Goal: Information Seeking & Learning: Learn about a topic

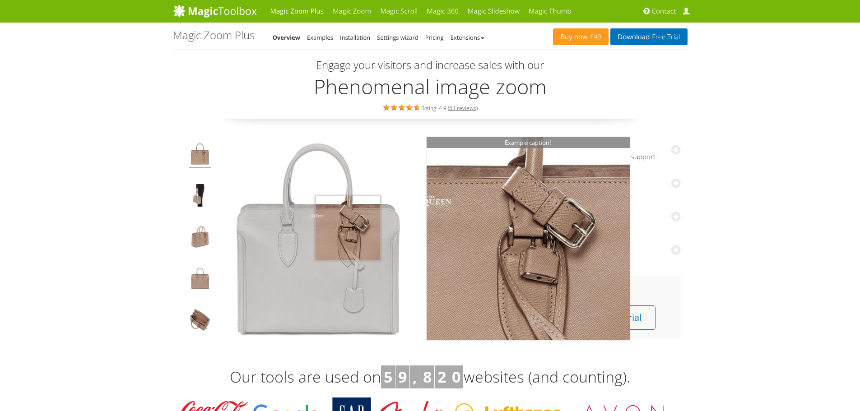
click at [348, 228] on img at bounding box center [318, 238] width 203 height 203
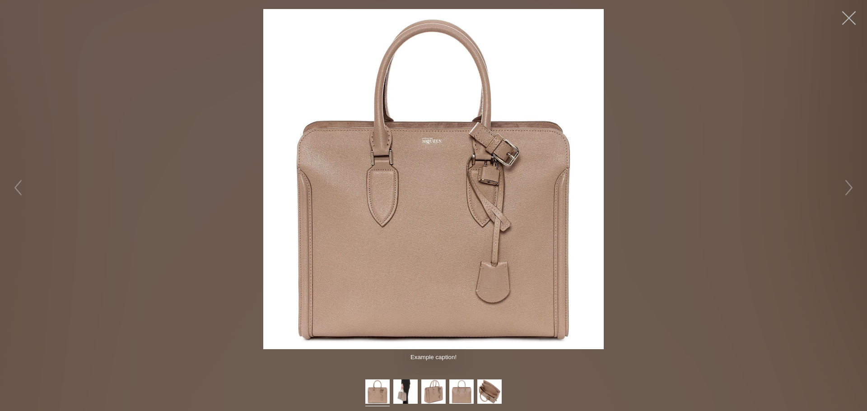
click at [851, 20] on button "button" at bounding box center [849, 18] width 27 height 27
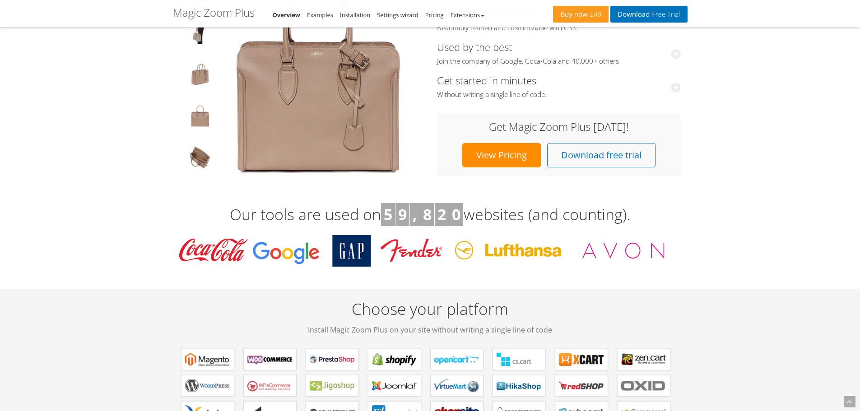
scroll to position [181, 0]
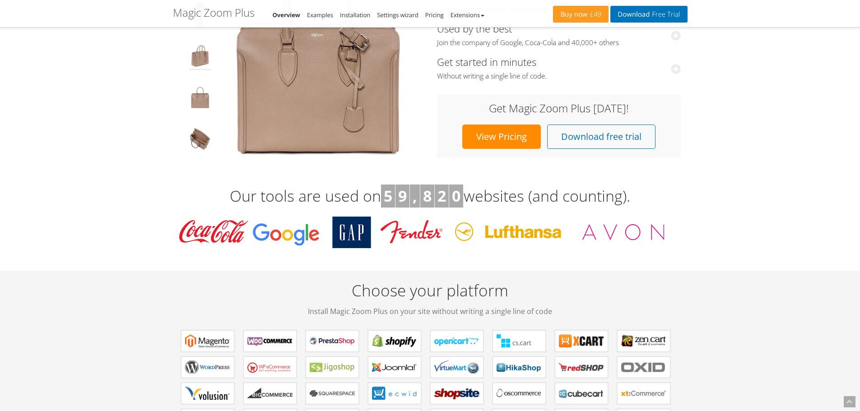
click at [198, 57] on img at bounding box center [200, 57] width 23 height 25
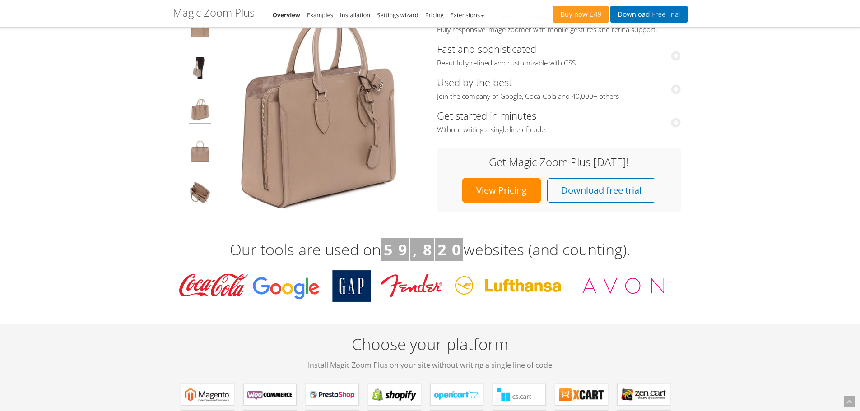
scroll to position [45, 0]
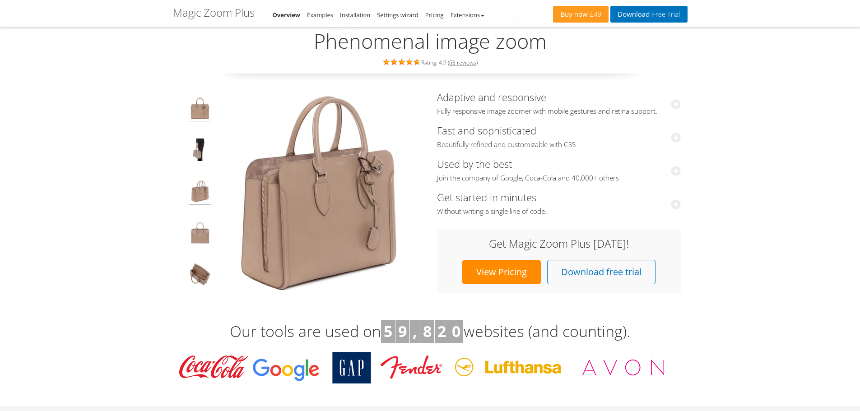
click at [199, 113] on img at bounding box center [200, 109] width 23 height 25
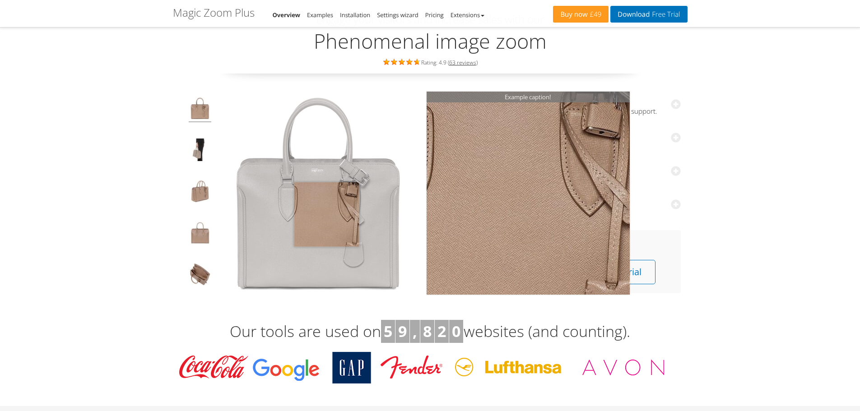
click at [327, 215] on img at bounding box center [318, 193] width 203 height 203
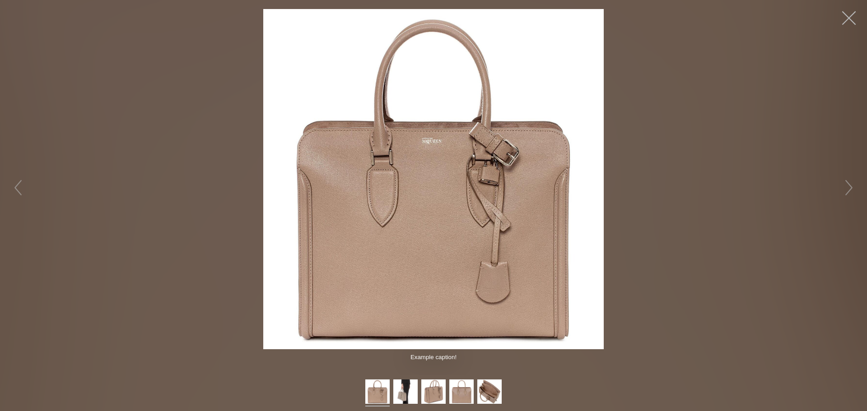
click at [849, 19] on button "button" at bounding box center [849, 18] width 27 height 27
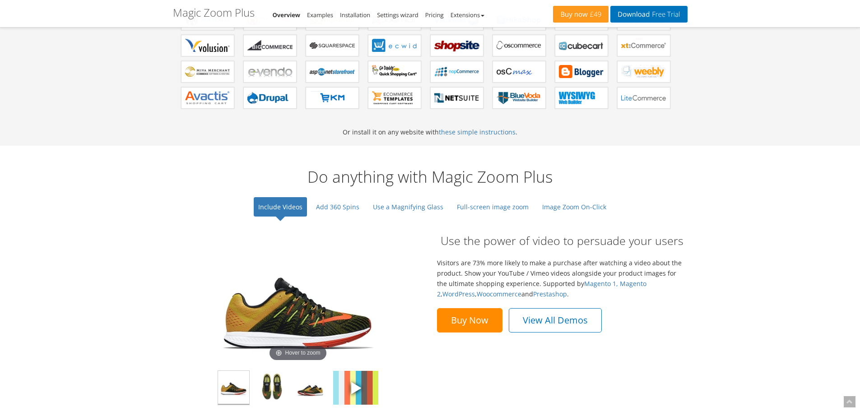
scroll to position [587, 0]
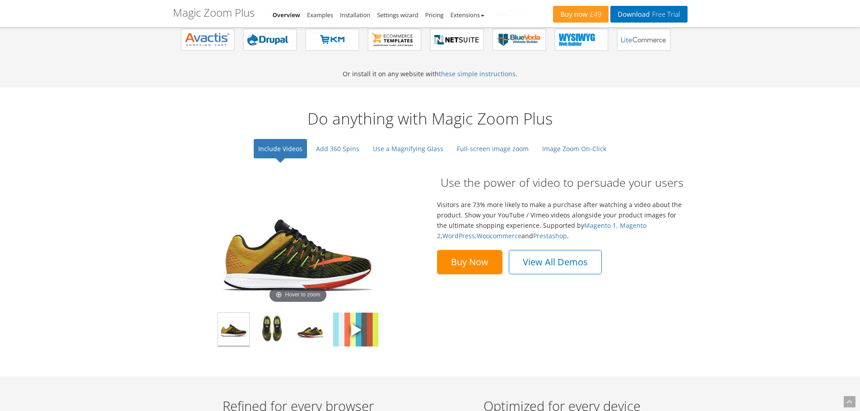
click at [309, 263] on img at bounding box center [298, 242] width 181 height 126
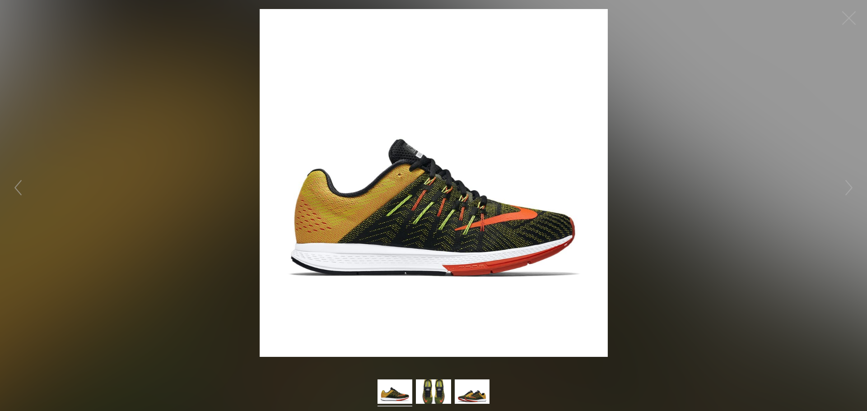
click at [309, 263] on img at bounding box center [434, 183] width 348 height 348
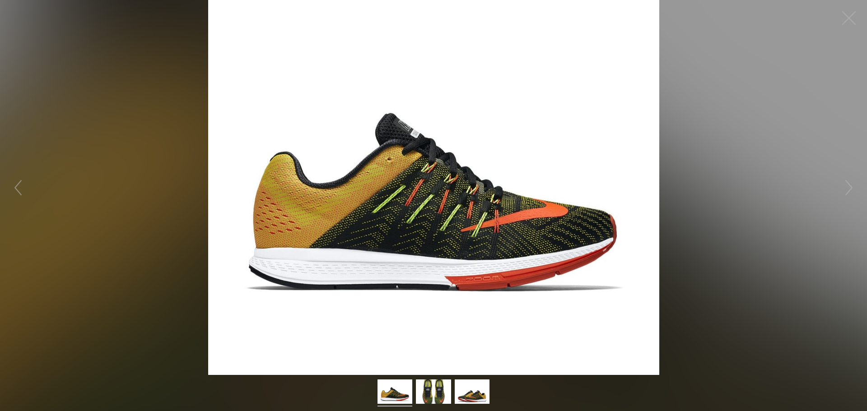
click at [740, 199] on figure "Hover to zoom" at bounding box center [433, 187] width 867 height 375
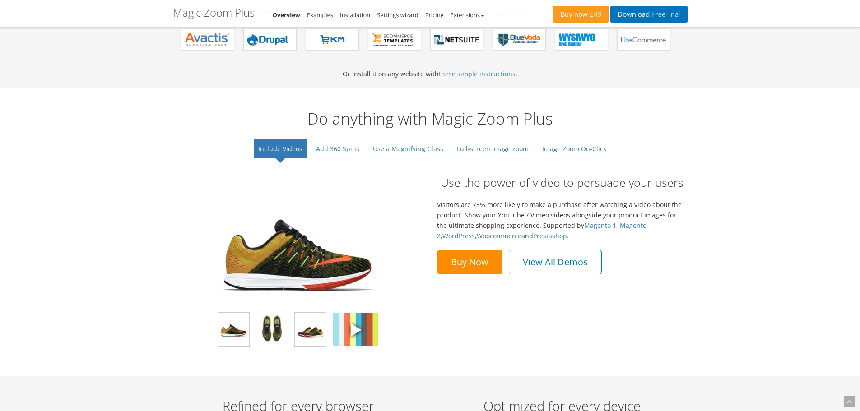
click at [314, 337] on img at bounding box center [310, 330] width 31 height 34
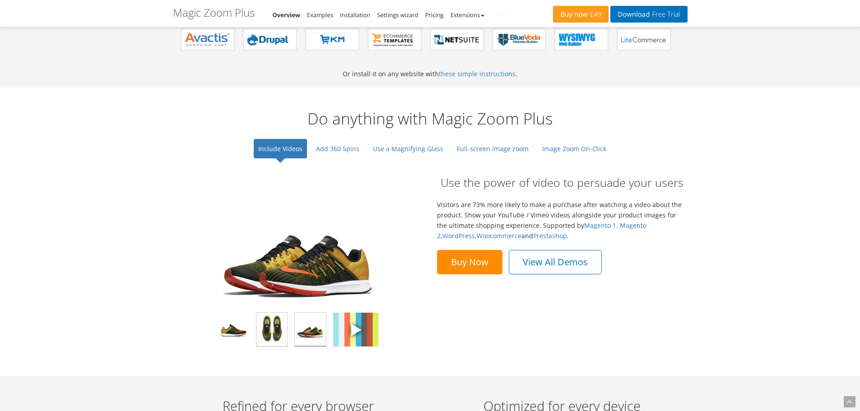
click at [265, 335] on img at bounding box center [272, 330] width 31 height 34
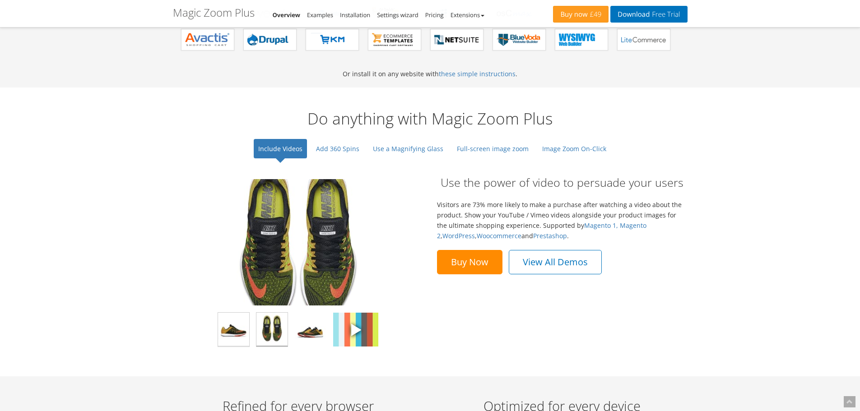
click at [233, 336] on img at bounding box center [233, 330] width 31 height 34
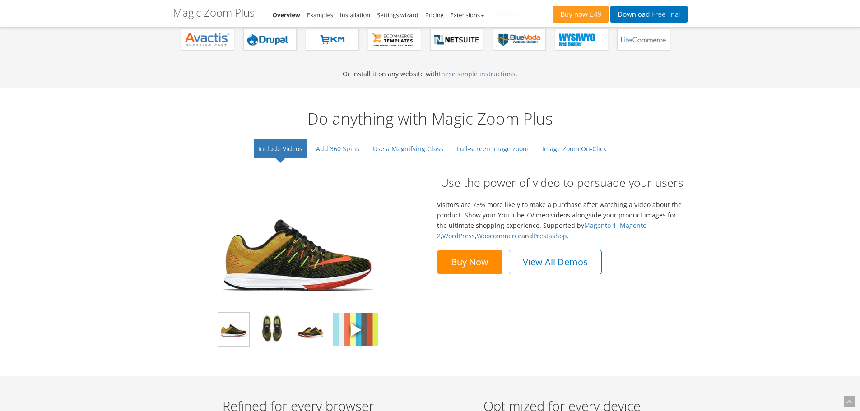
click at [308, 286] on img at bounding box center [298, 242] width 181 height 126
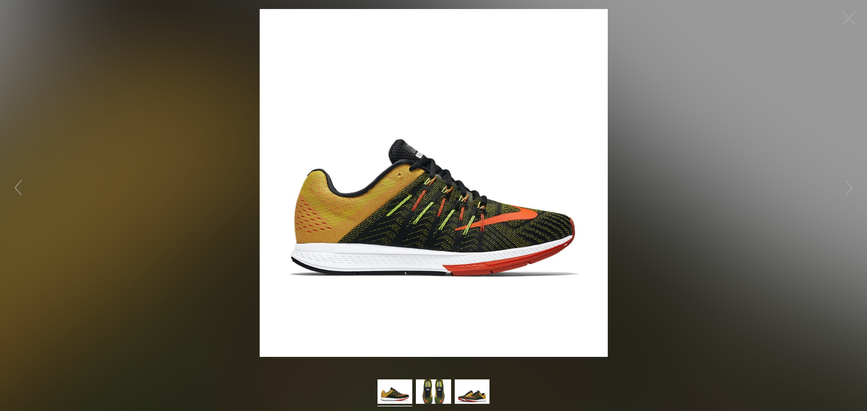
click at [706, 332] on figure "Hover to zoom" at bounding box center [433, 183] width 867 height 348
